Goal: Transaction & Acquisition: Purchase product/service

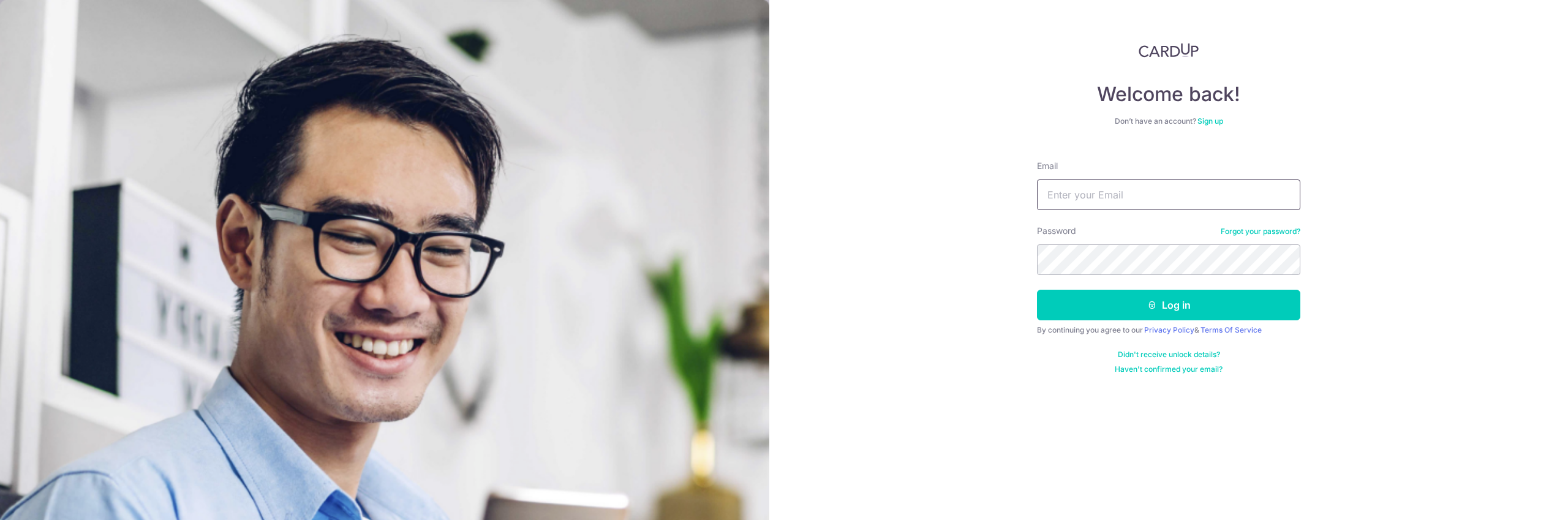
click at [1067, 195] on input "Email" at bounding box center [1168, 195] width 263 height 31
type input "[EMAIL_ADDRESS][DOMAIN_NAME]"
click at [1182, 303] on button "Log in" at bounding box center [1168, 305] width 263 height 31
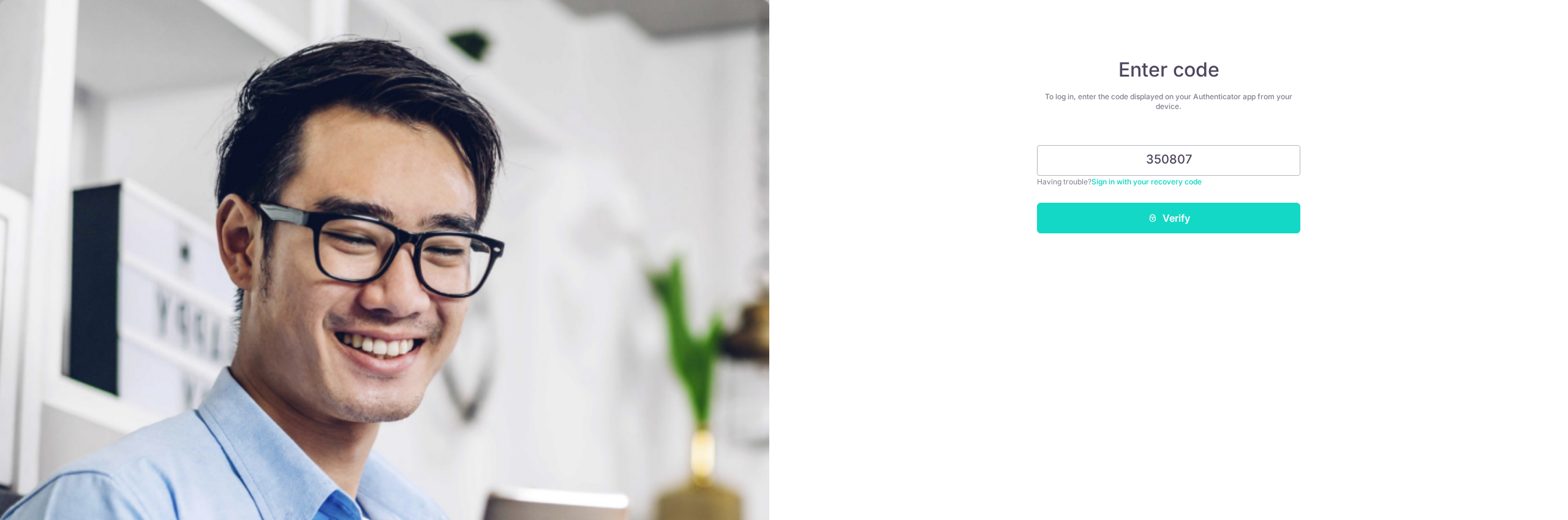
type input "350807"
click at [1173, 227] on button "Verify" at bounding box center [1168, 217] width 263 height 31
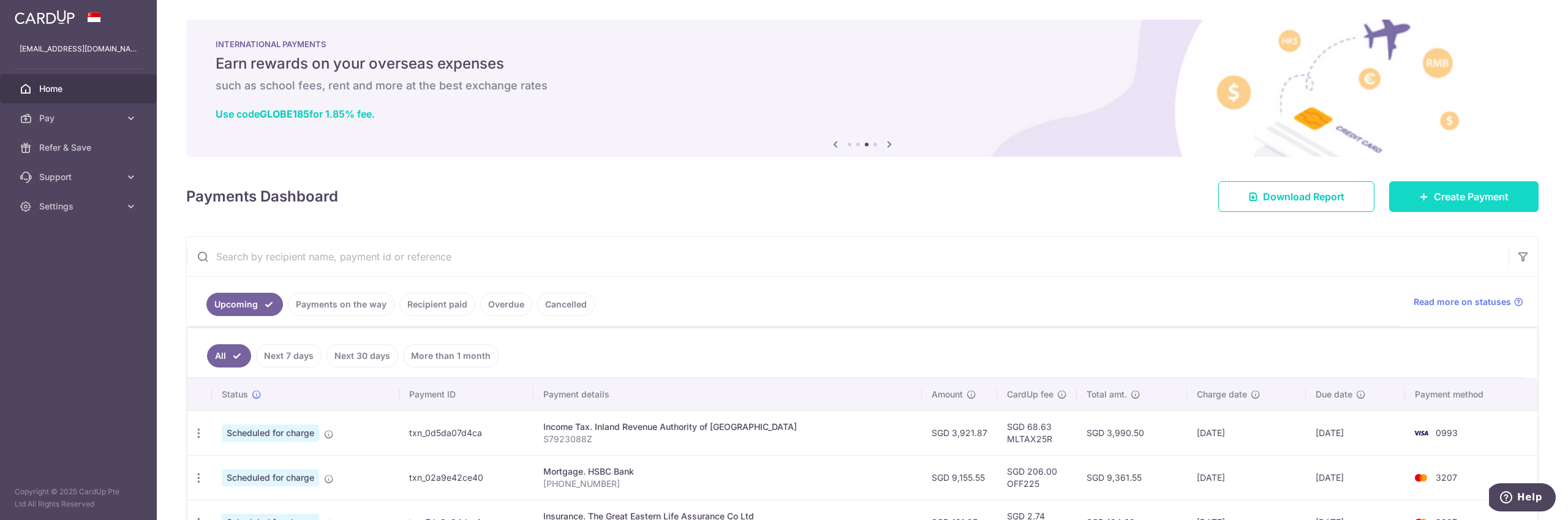
click at [1495, 201] on span "Create Payment" at bounding box center [1471, 196] width 75 height 15
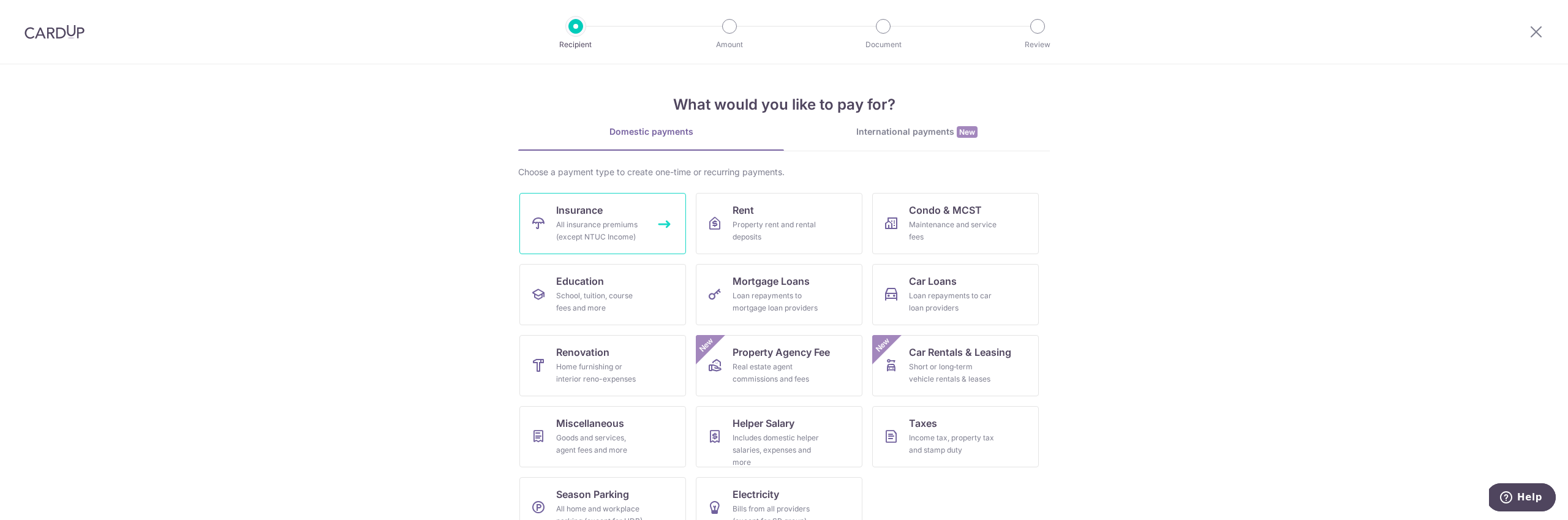
click at [596, 233] on div "All insurance premiums (except NTUC Income)" at bounding box center [600, 230] width 88 height 24
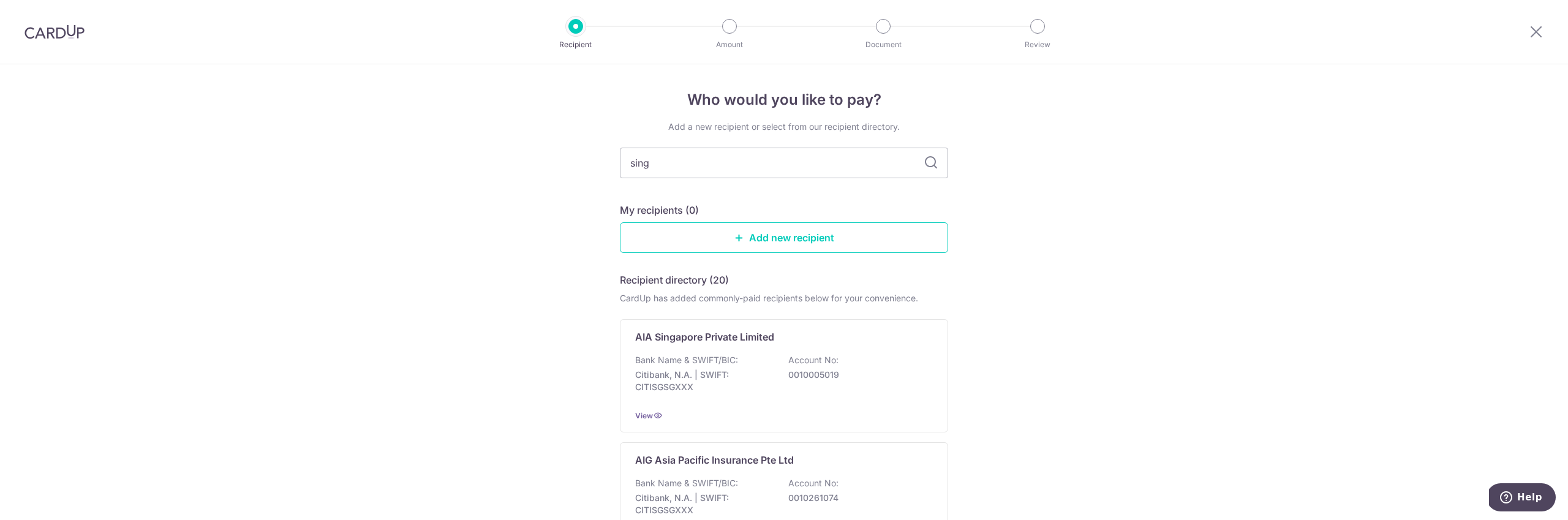
type input "singl"
type input "singife"
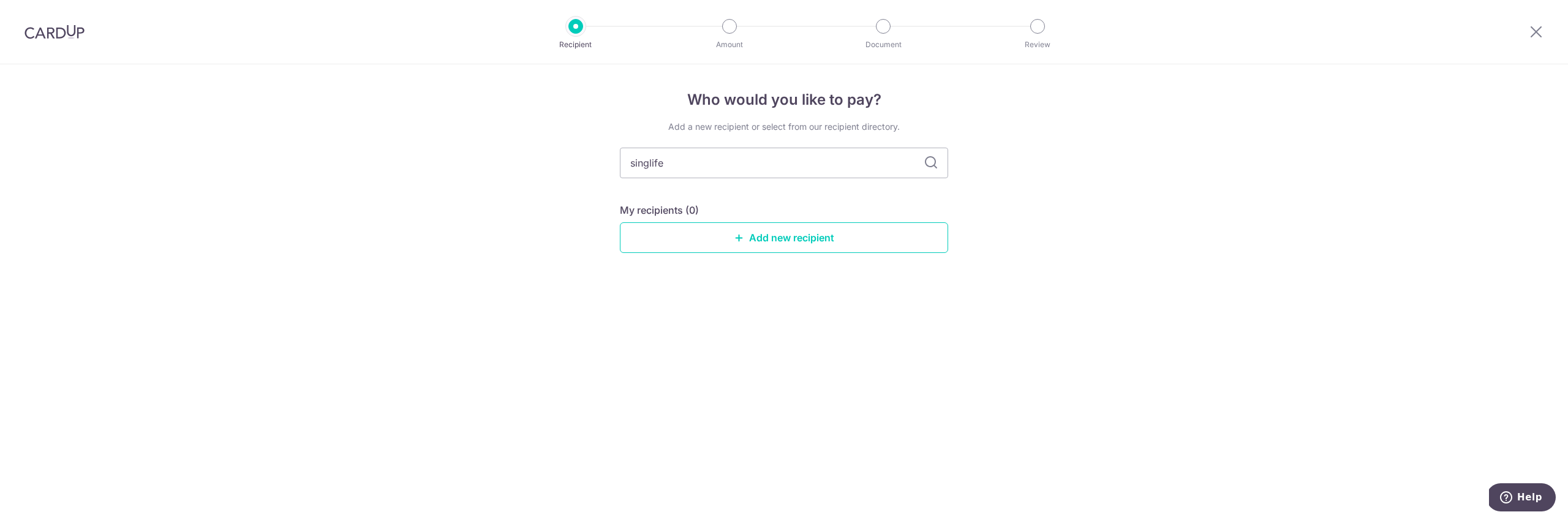
type input "singlife"
click at [930, 162] on icon at bounding box center [931, 163] width 15 height 15
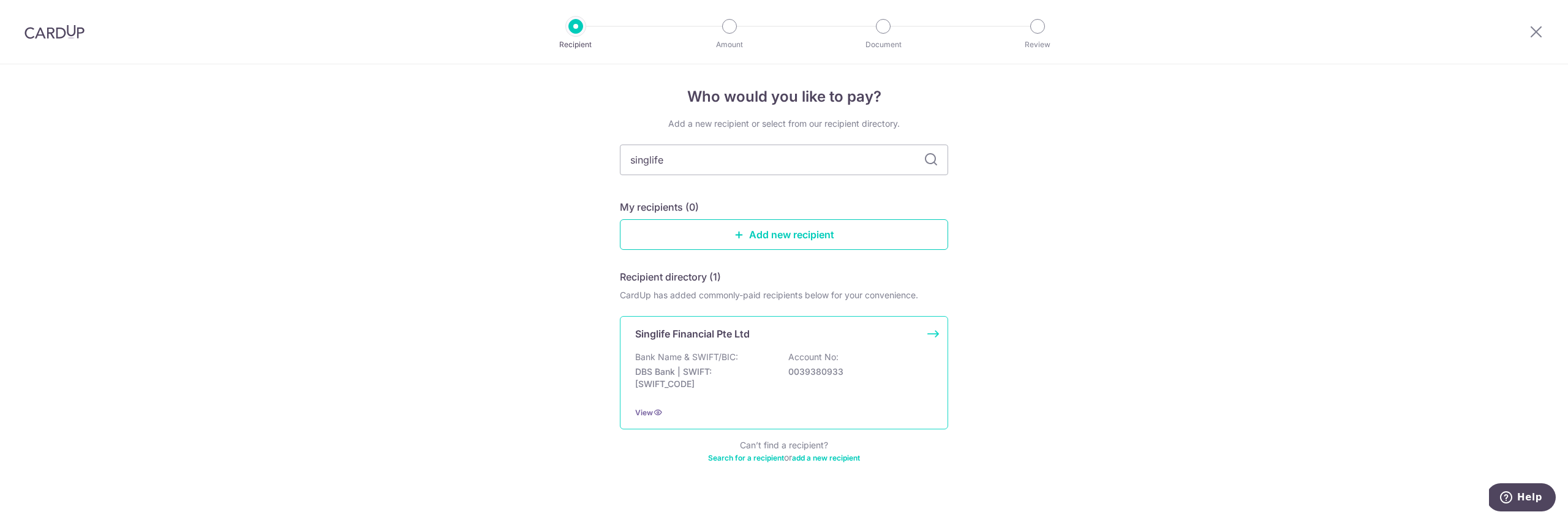
click at [830, 376] on div "Bank Name & SWIFT/BIC: DBS Bank | SWIFT: DBSSSGSGXXX Account No: 0039380933" at bounding box center [784, 373] width 297 height 45
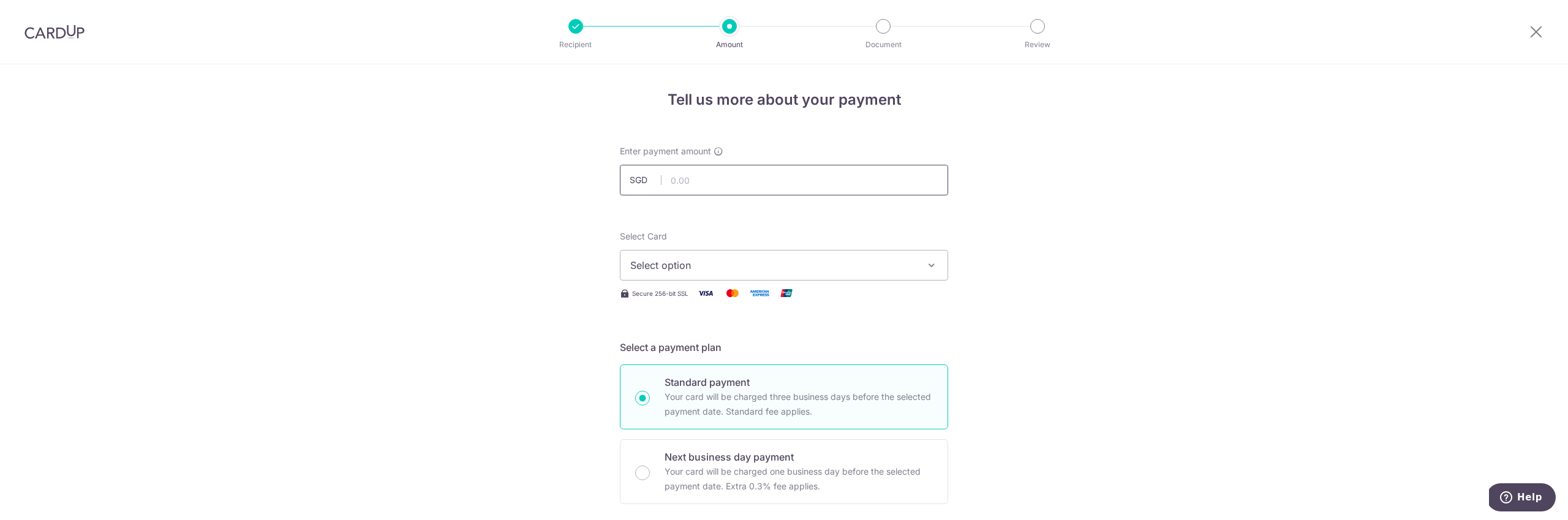
click at [687, 179] on input "text" at bounding box center [784, 180] width 328 height 31
type input "333.06"
click at [791, 272] on span "Select option" at bounding box center [773, 265] width 286 height 15
click at [715, 379] on span "**** 3207" at bounding box center [784, 382] width 307 height 15
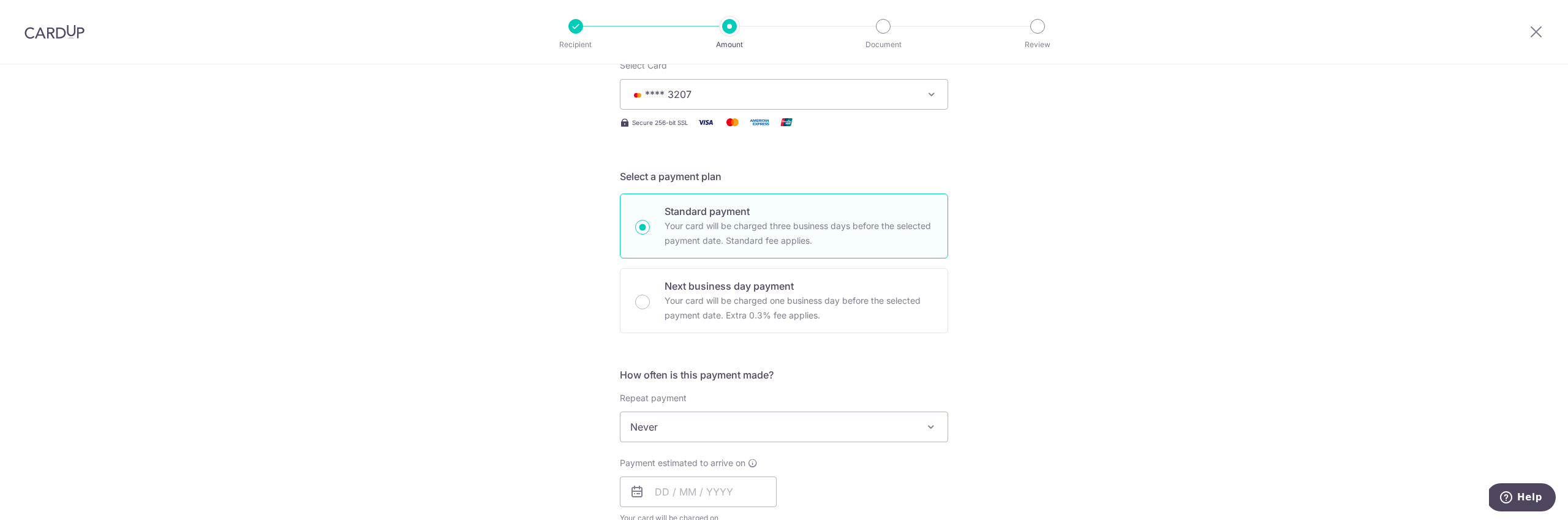
click at [788, 409] on div "Repeat payment Never Every week Every month Every quarter Every half a year Eve…" at bounding box center [784, 417] width 328 height 50
click at [804, 423] on span "Never" at bounding box center [784, 423] width 327 height 29
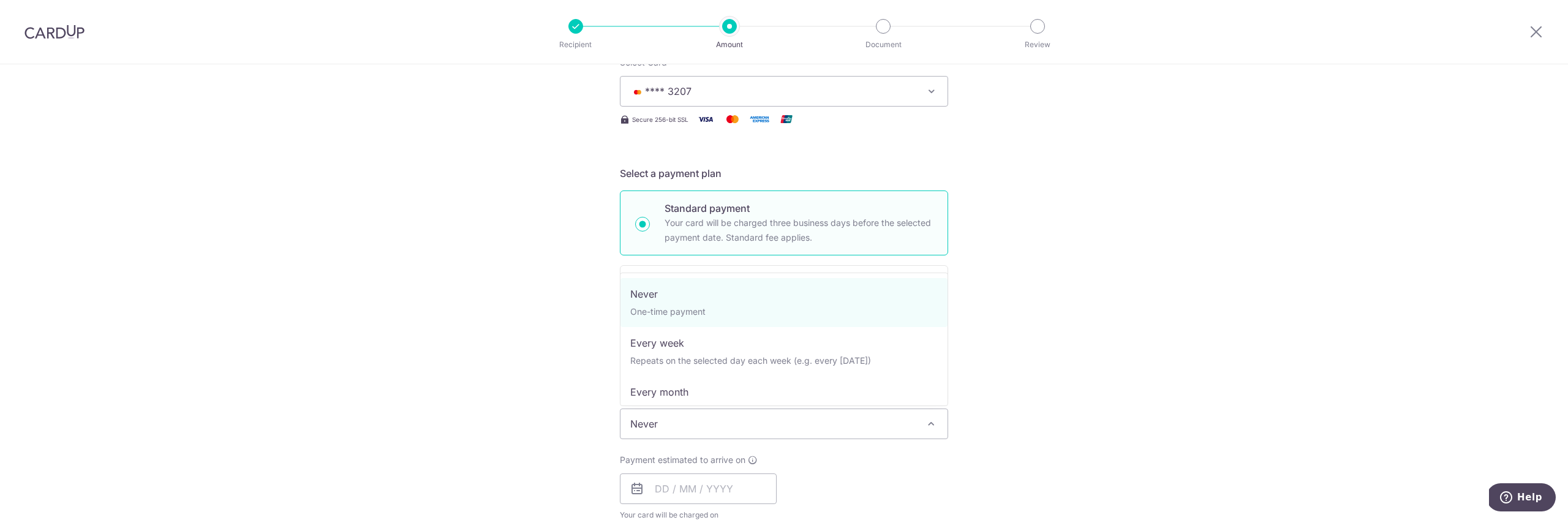
click at [804, 424] on span "Never" at bounding box center [784, 423] width 327 height 29
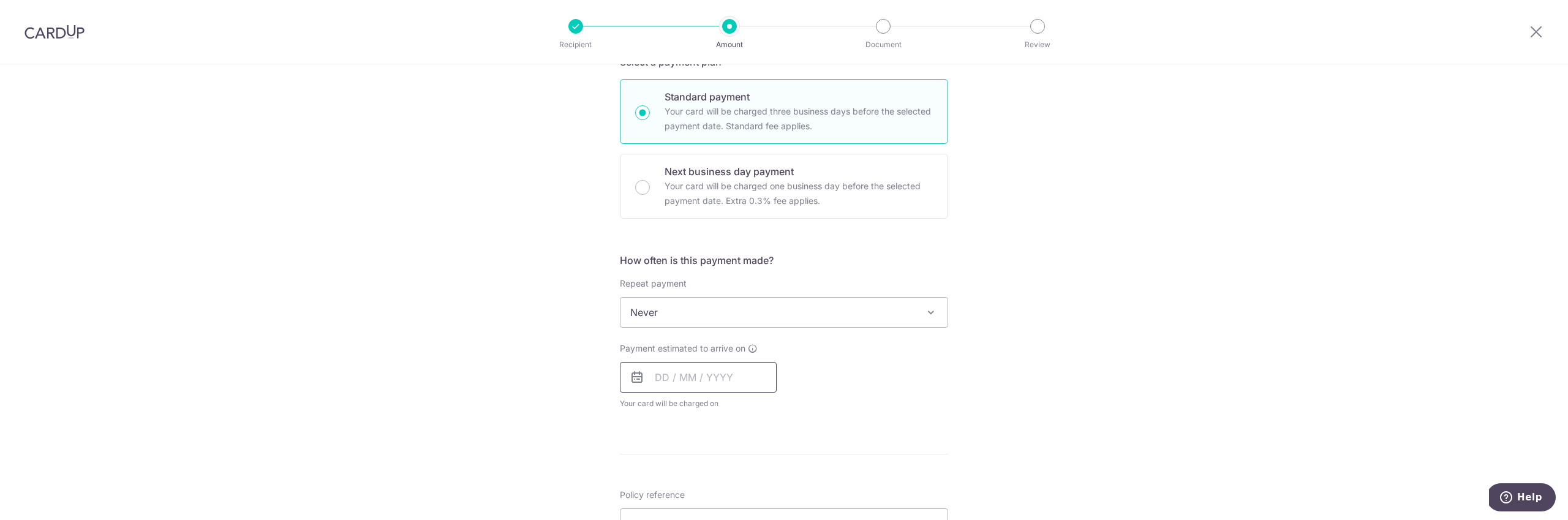
scroll to position [284, 0]
click at [688, 385] on input "text" at bounding box center [698, 378] width 157 height 31
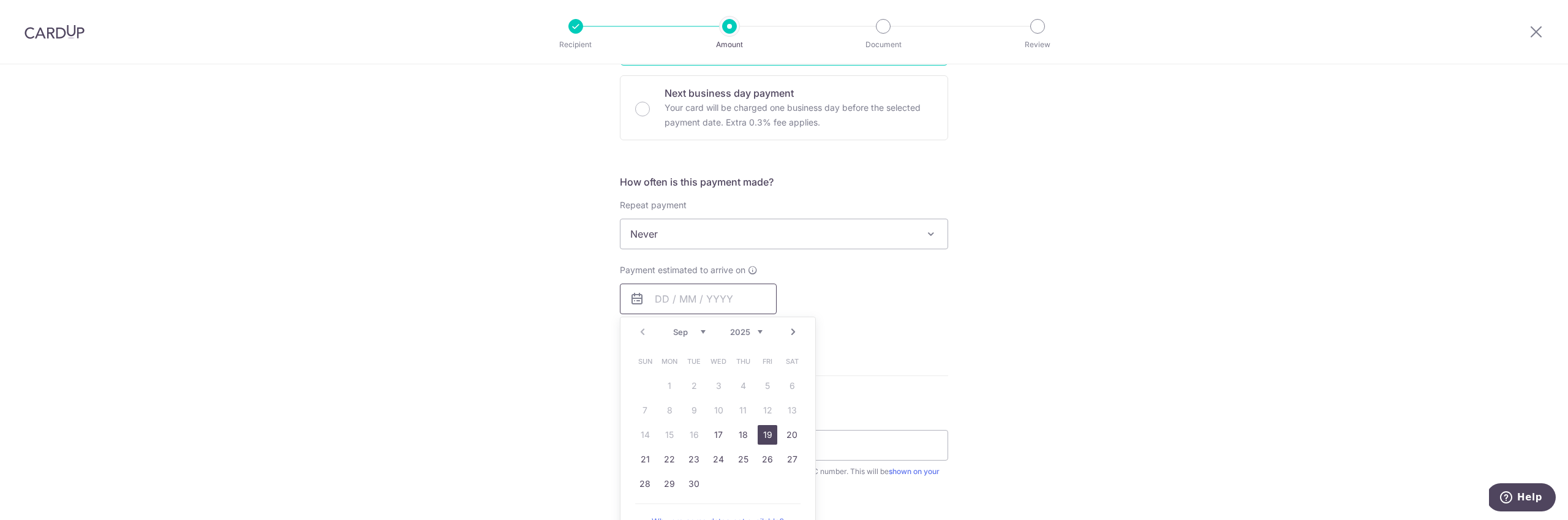
scroll to position [364, 0]
click at [791, 330] on link "Next" at bounding box center [794, 331] width 15 height 15
click at [671, 459] on link "20" at bounding box center [670, 458] width 20 height 20
type input "[DATE]"
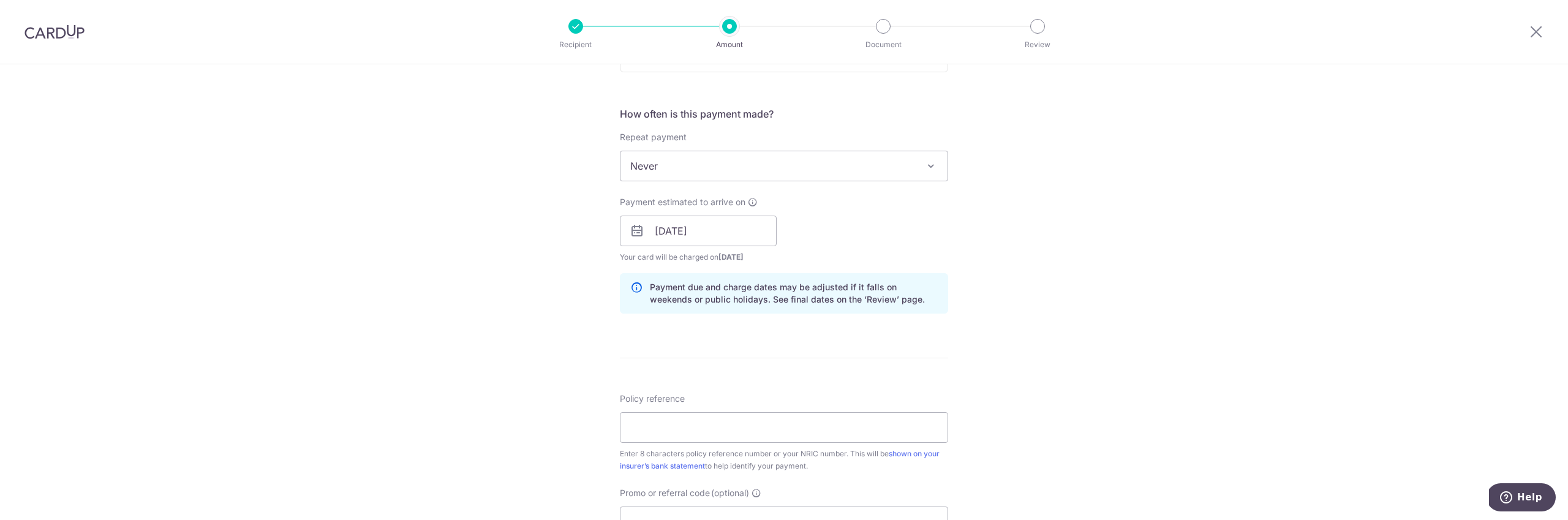
scroll to position [432, 0]
click at [697, 434] on input "Policy reference" at bounding box center [784, 426] width 328 height 31
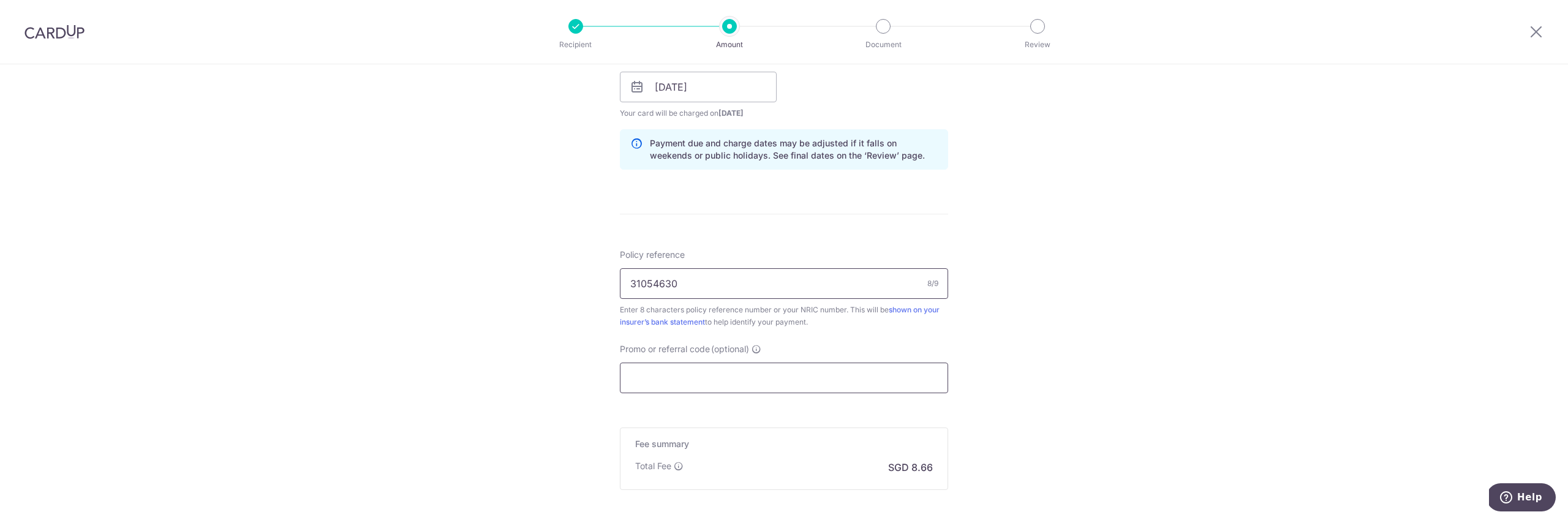
type input "31054630"
click at [673, 378] on input "Promo or referral code (optional)" at bounding box center [784, 377] width 328 height 31
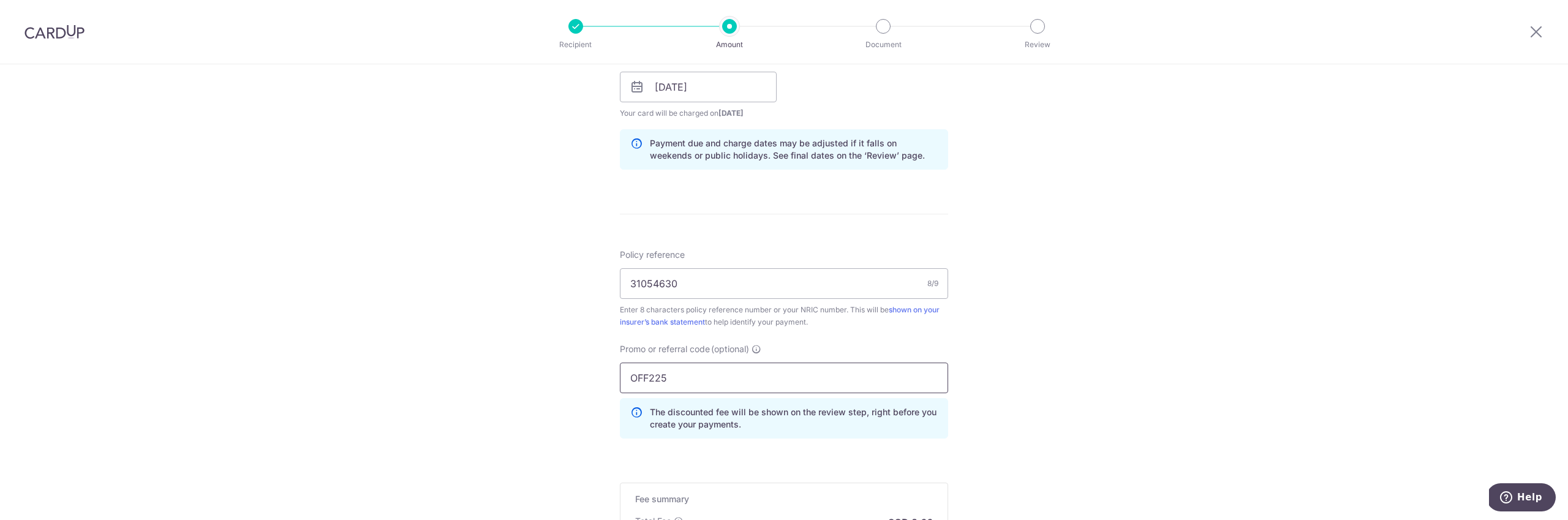
scroll to position [757, 0]
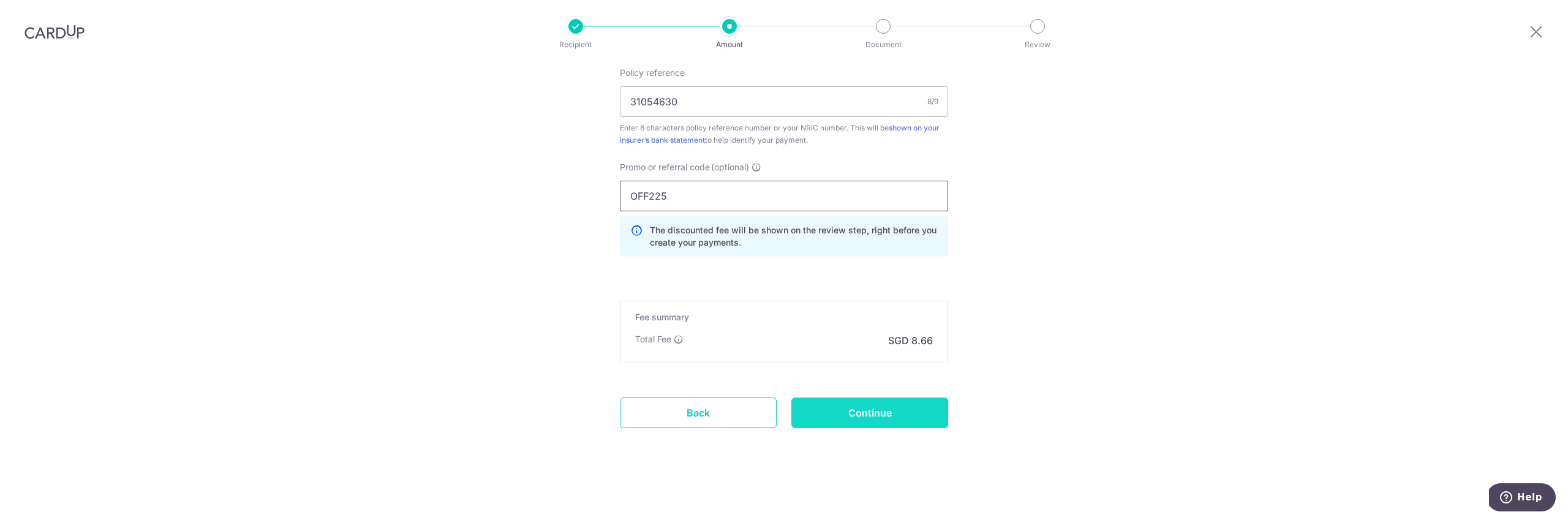
type input "OFF225"
click at [894, 419] on input "Continue" at bounding box center [869, 412] width 157 height 31
type input "Create Schedule"
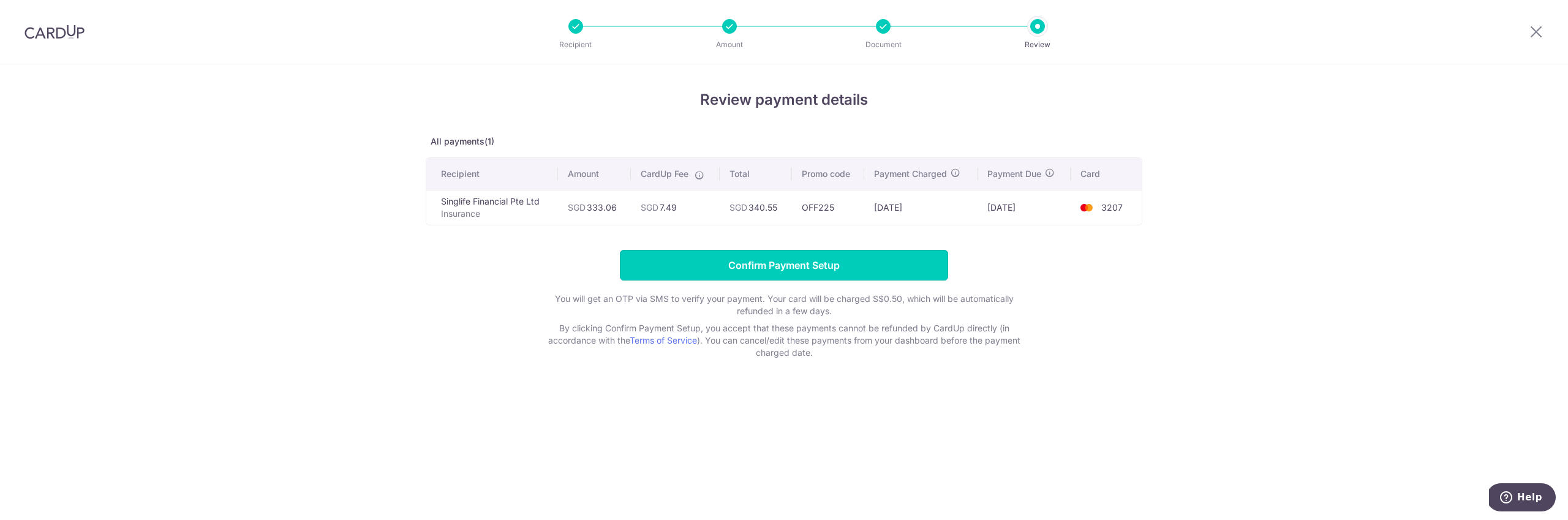
click at [791, 270] on input "Confirm Payment Setup" at bounding box center [784, 265] width 328 height 31
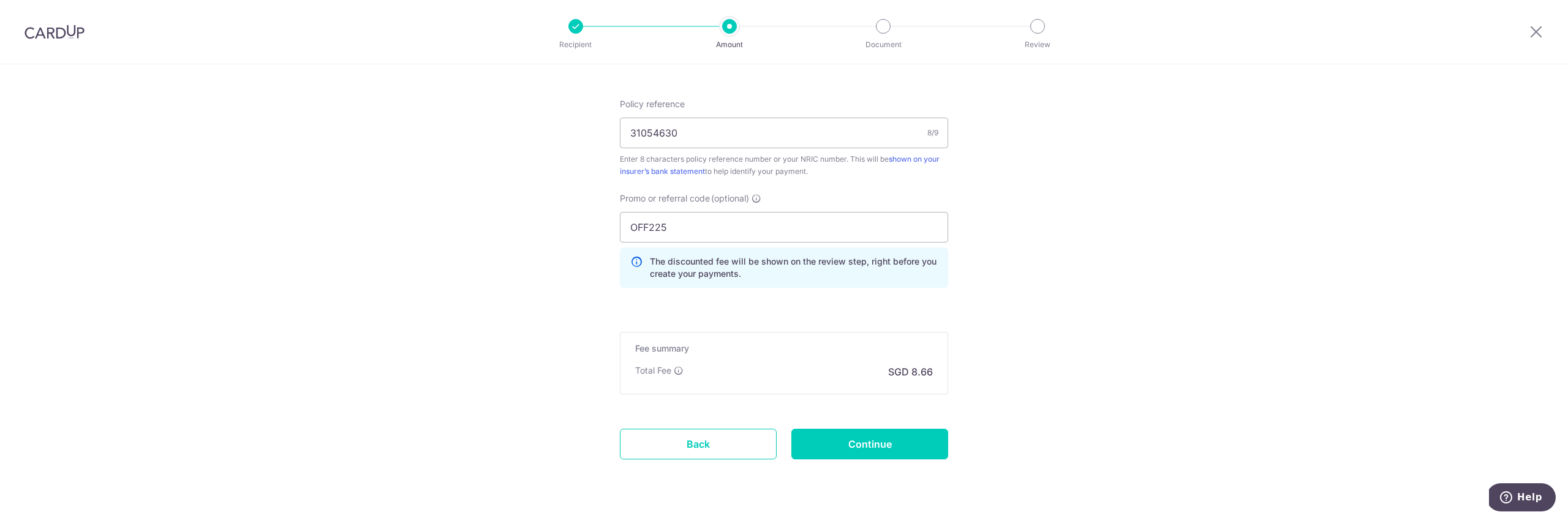
scroll to position [807, 0]
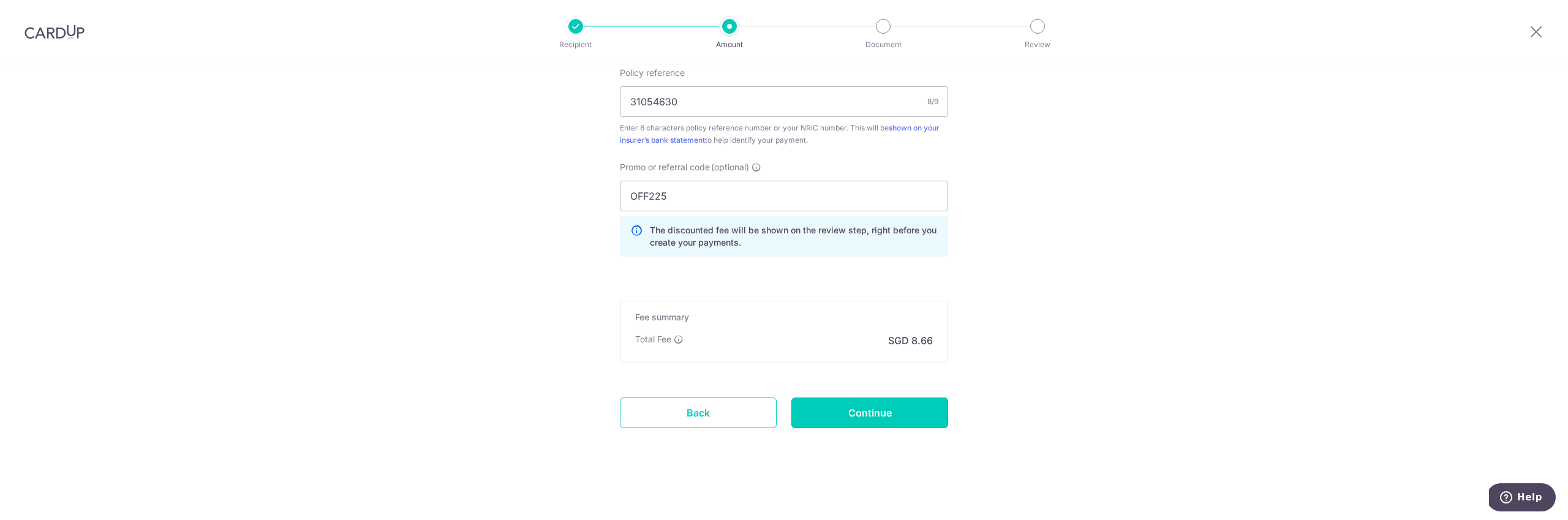
click at [906, 420] on input "Continue" at bounding box center [869, 412] width 157 height 31
type input "Update Schedule"
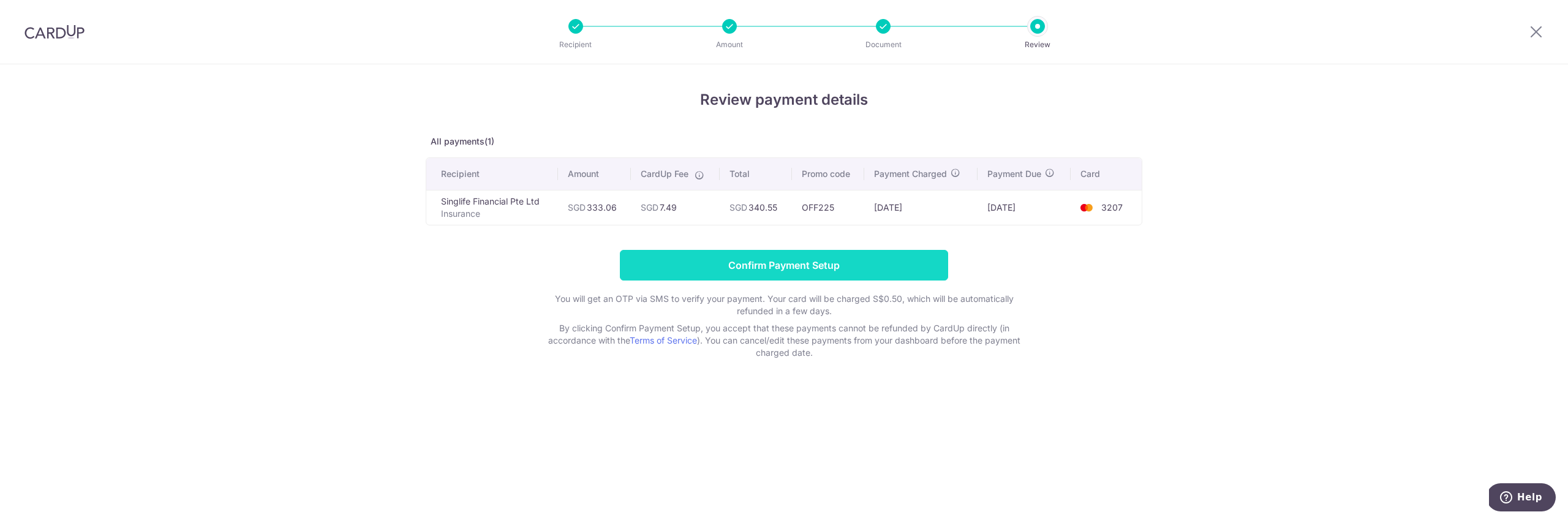
click at [758, 270] on input "Confirm Payment Setup" at bounding box center [784, 265] width 328 height 31
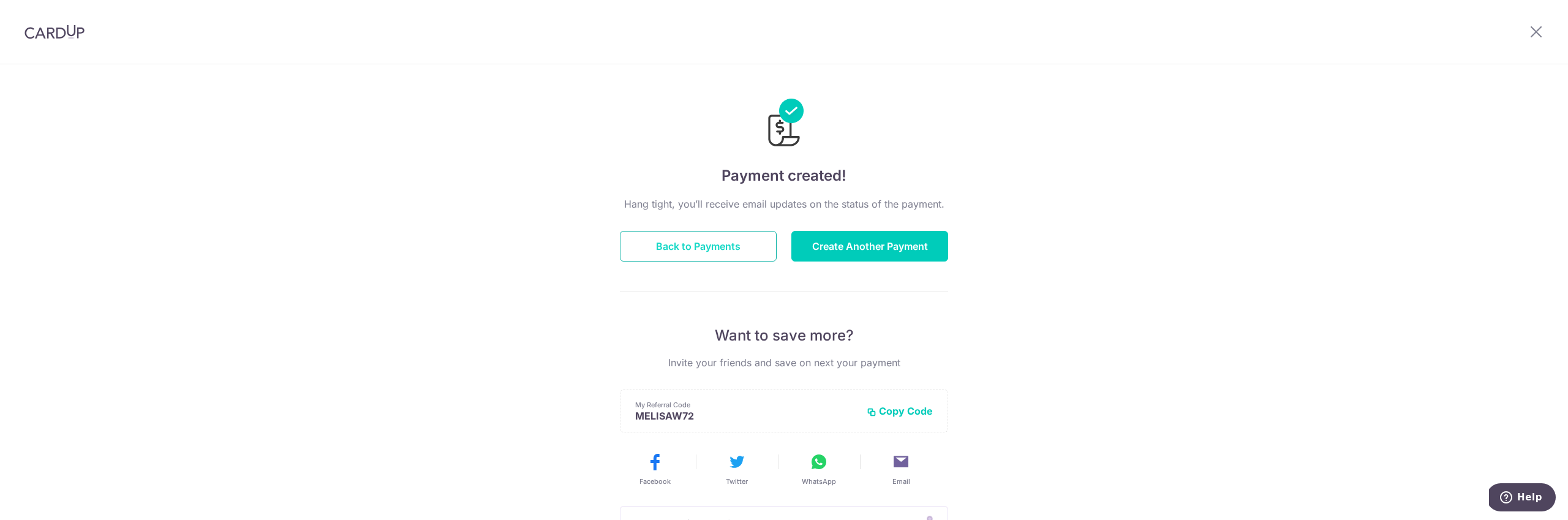
click at [701, 249] on button "Back to Payments" at bounding box center [698, 245] width 157 height 31
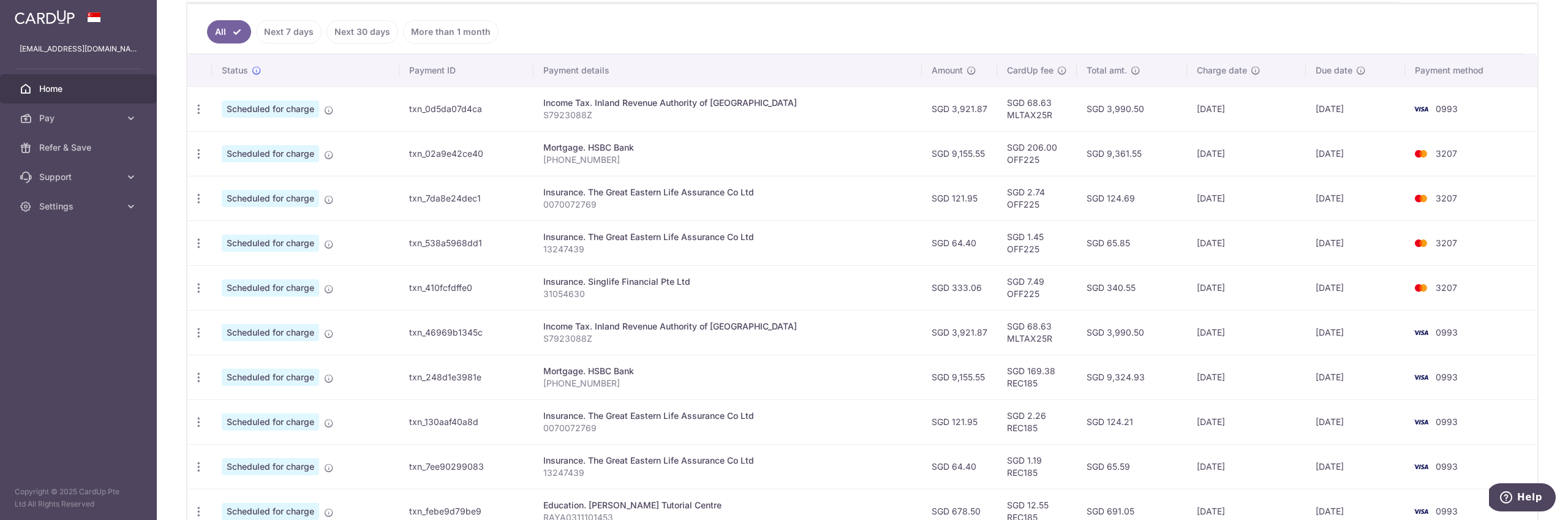
scroll to position [293, 0]
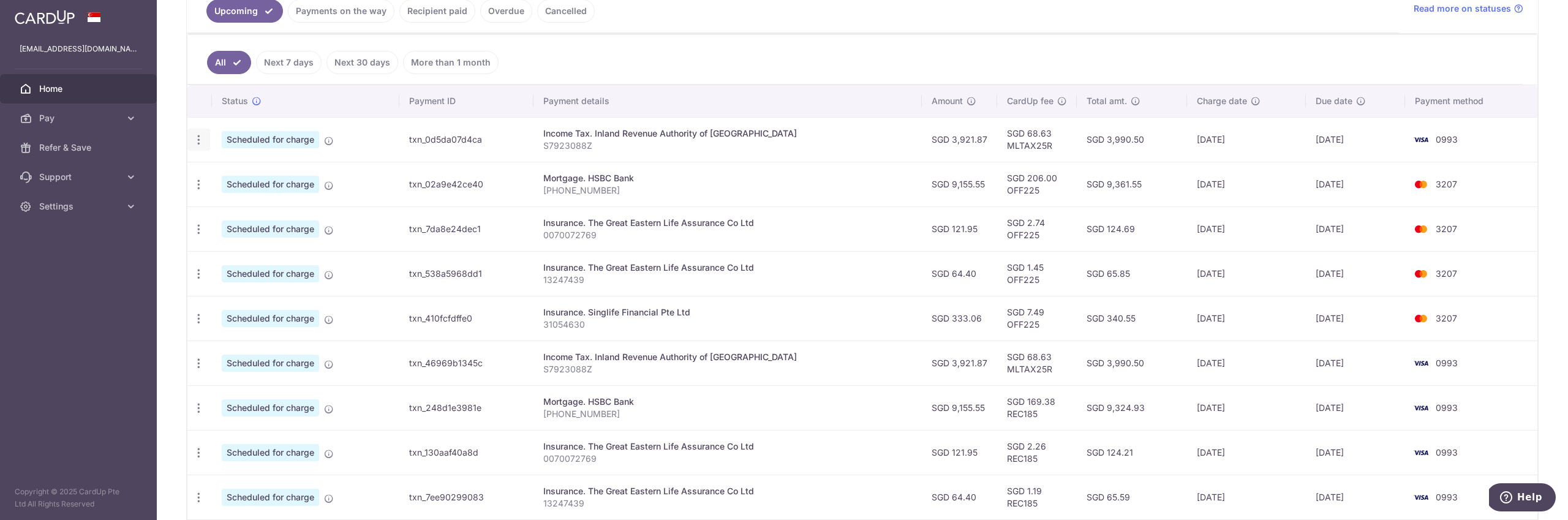
drag, startPoint x: 197, startPoint y: 143, endPoint x: 212, endPoint y: 155, distance: 19.2
click at [196, 143] on icon "button" at bounding box center [198, 139] width 12 height 12
click at [236, 175] on span "Update payment" at bounding box center [264, 173] width 83 height 15
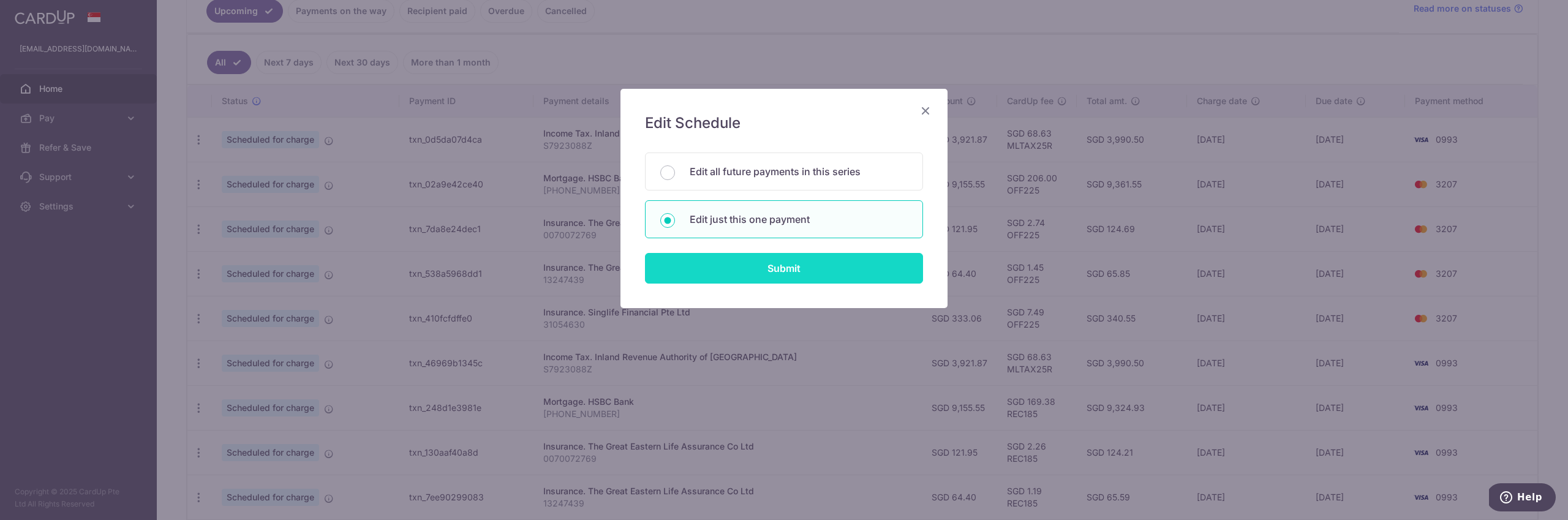
click at [725, 270] on input "Submit" at bounding box center [784, 268] width 278 height 31
radio input "true"
type input "3,921.87"
type input "24/09/2025"
type input "S7923088Z"
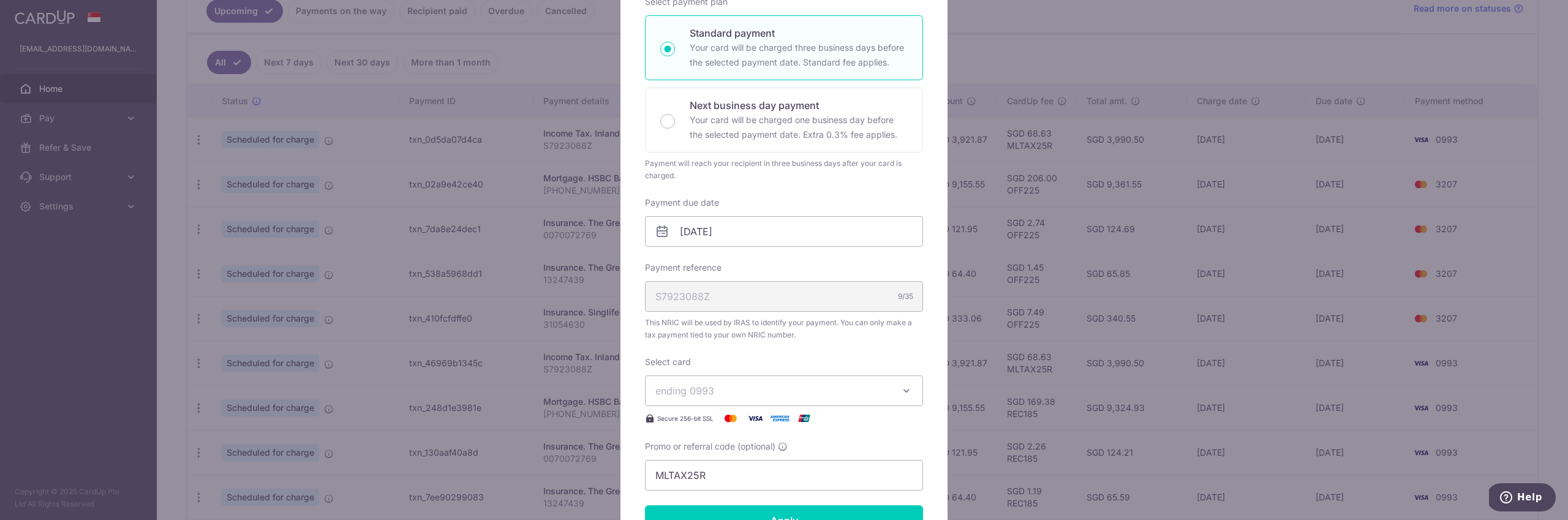
scroll to position [206, 0]
click at [918, 385] on button "ending 0993" at bounding box center [784, 386] width 278 height 31
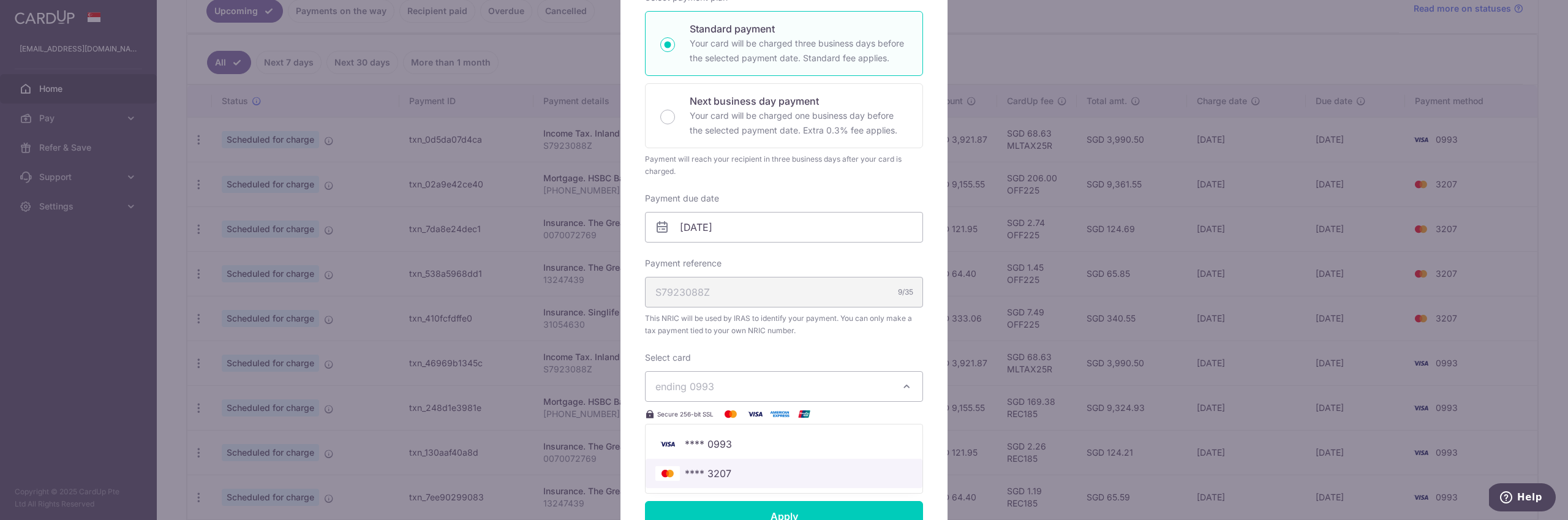
click at [842, 476] on span "**** 3207" at bounding box center [784, 473] width 257 height 15
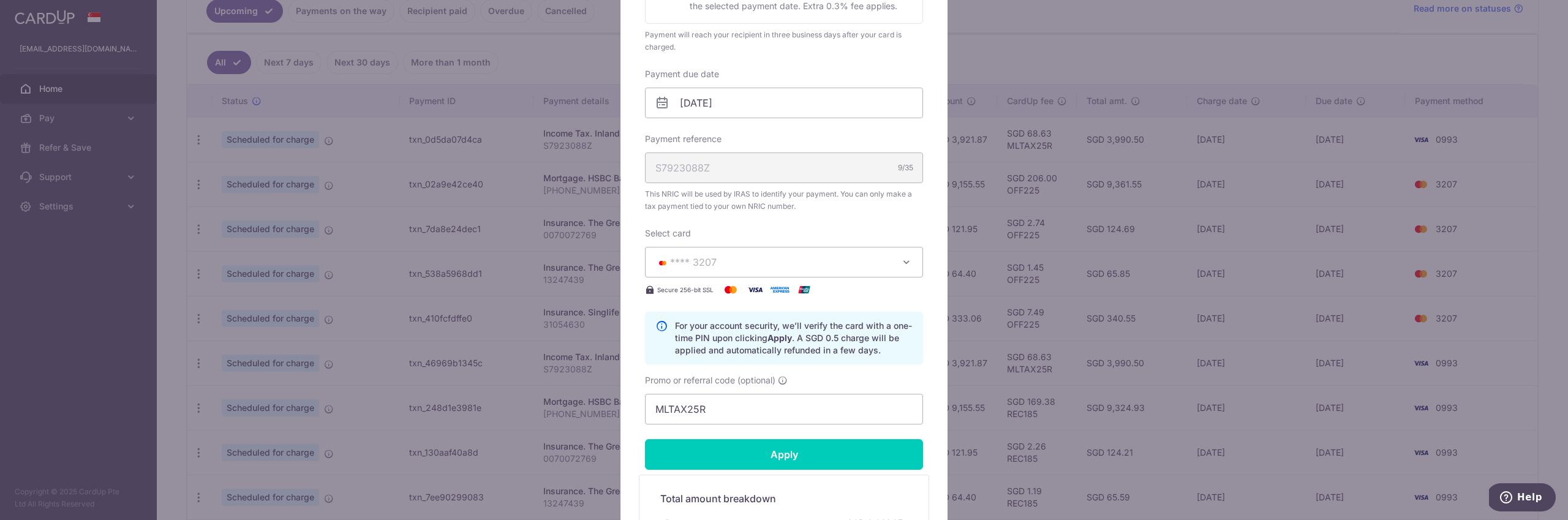
scroll to position [359, 0]
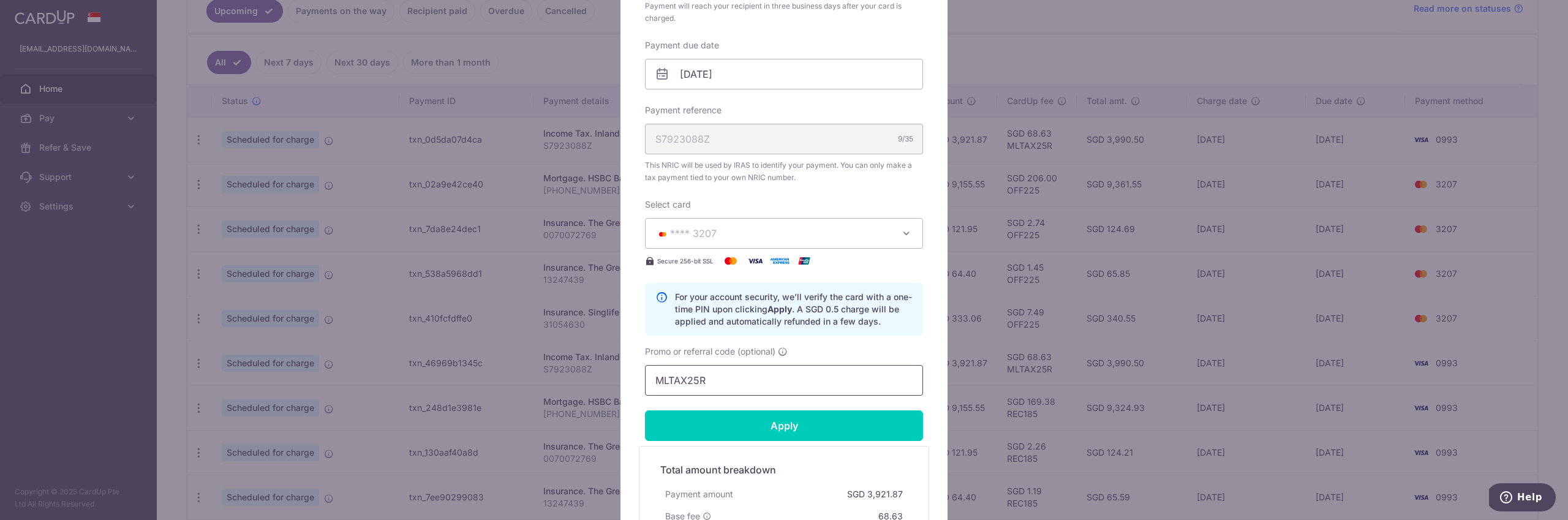
drag, startPoint x: 714, startPoint y: 379, endPoint x: 609, endPoint y: 358, distance: 107.1
click at [609, 359] on div "Edit payment By clicking apply, you will make changes to all payments to Inland…" at bounding box center [784, 260] width 1568 height 520
type input "OFF225"
click at [779, 423] on input "Apply" at bounding box center [784, 425] width 278 height 31
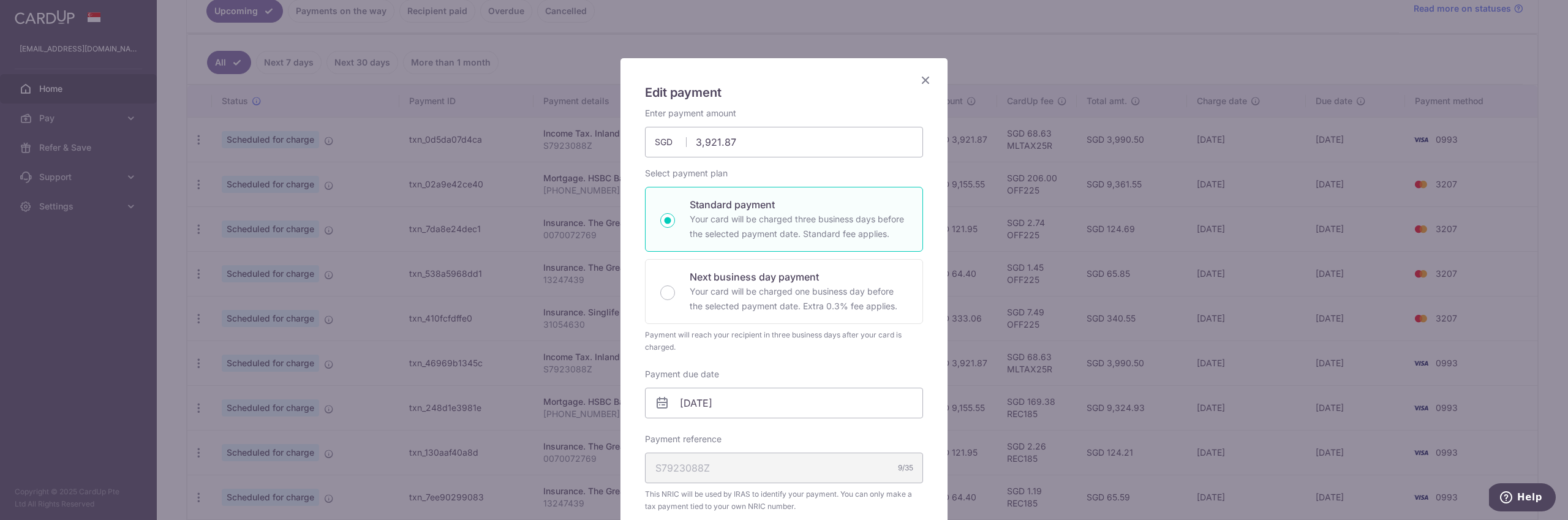
scroll to position [21, 0]
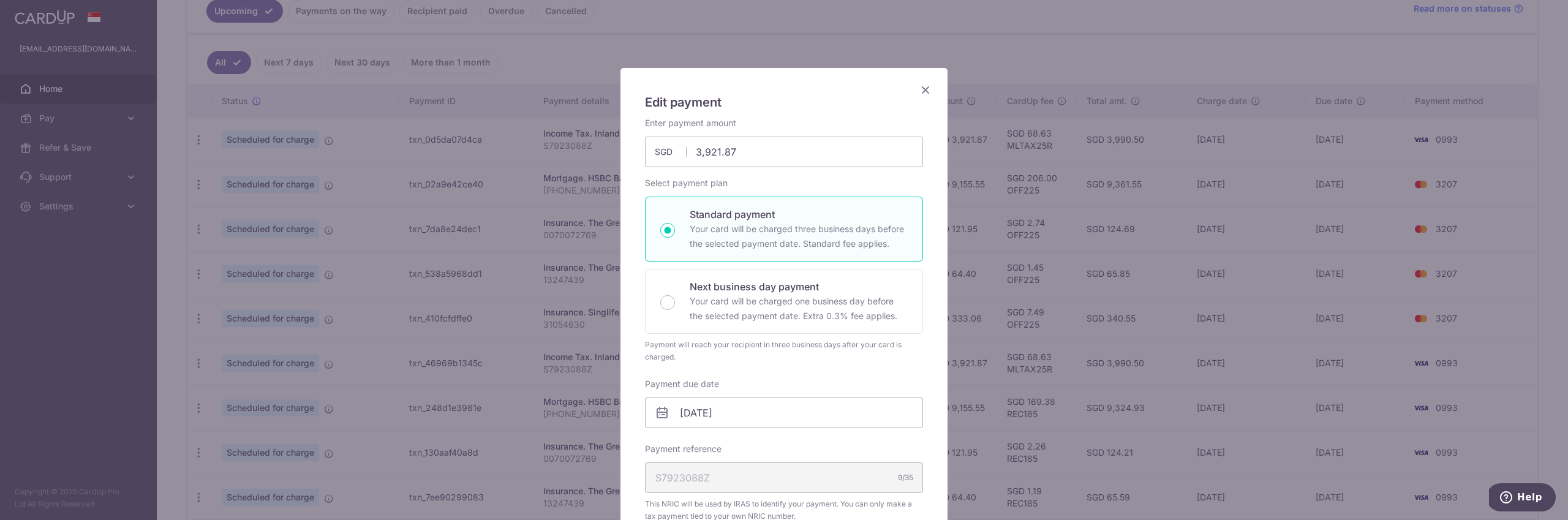
click at [923, 89] on icon "Close" at bounding box center [926, 90] width 15 height 15
